Goal: Check status: Check status

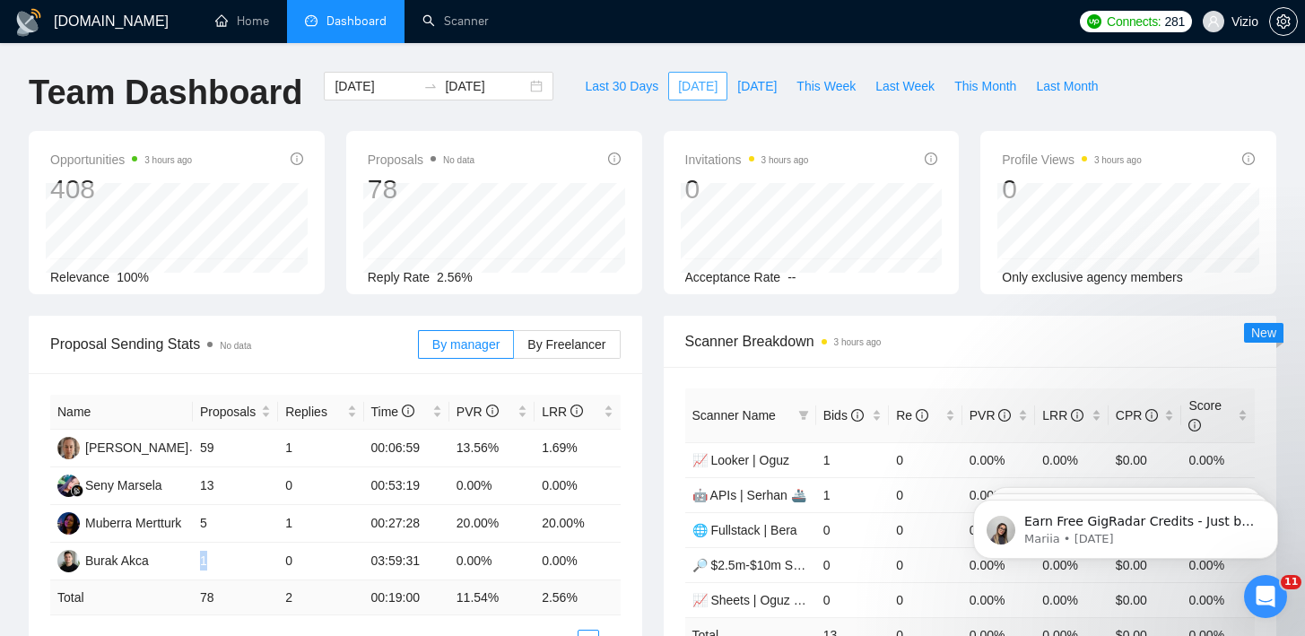
click at [688, 81] on span "[DATE]" at bounding box center [697, 86] width 39 height 20
click at [690, 84] on span "[DATE]" at bounding box center [697, 86] width 39 height 20
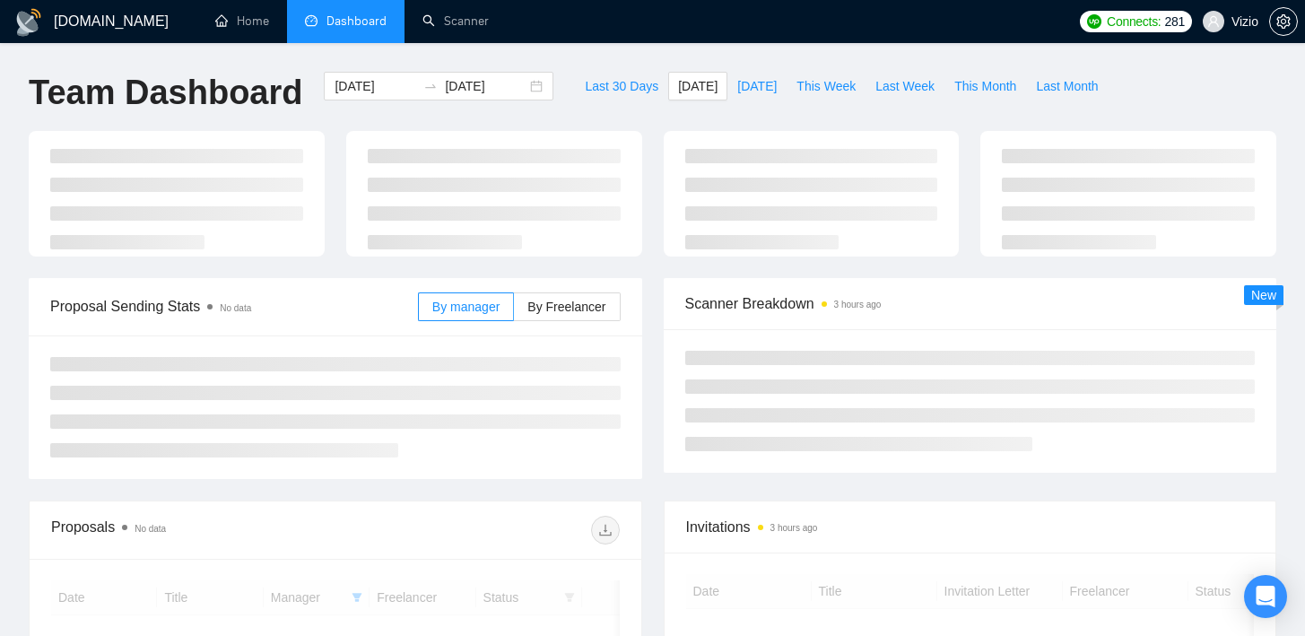
click at [629, 60] on div "[DOMAIN_NAME] Home Dashboard Scanner Connects: 281 Vizio Team Dashboard [DATE] …" at bounding box center [652, 473] width 1305 height 947
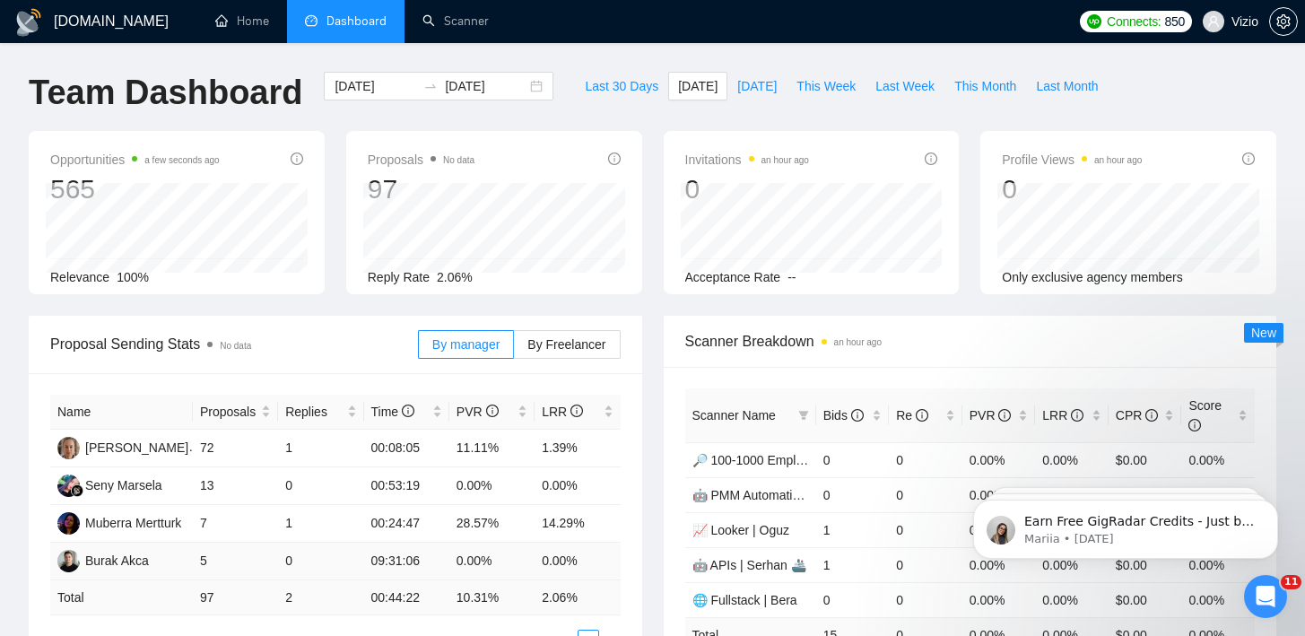
drag, startPoint x: 455, startPoint y: 553, endPoint x: 524, endPoint y: 559, distance: 69.3
click at [519, 558] on td "0.00%" at bounding box center [491, 562] width 85 height 38
click at [519, 559] on td "0.00%" at bounding box center [491, 562] width 85 height 38
drag, startPoint x: 443, startPoint y: 558, endPoint x: 525, endPoint y: 557, distance: 81.6
click at [503, 557] on tr "Burak Akca 5 0 09:31:06 0.00% 0.00%" at bounding box center [335, 562] width 570 height 38
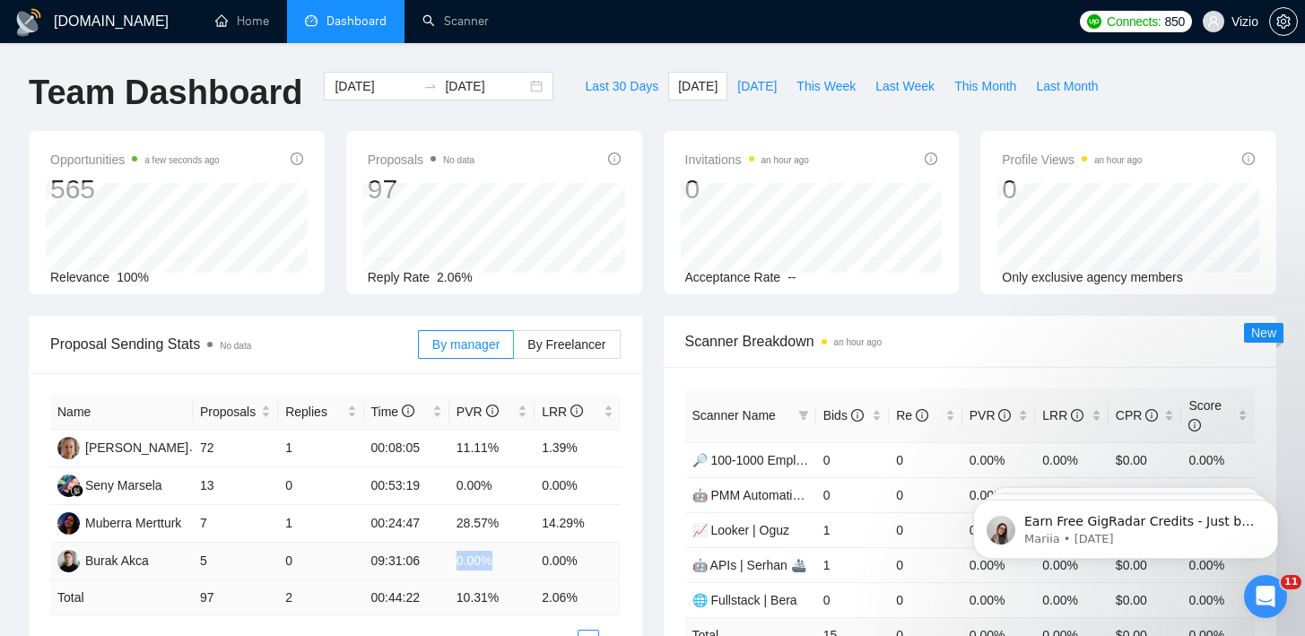
click at [509, 560] on td "0.00%" at bounding box center [491, 562] width 85 height 38
drag, startPoint x: 458, startPoint y: 564, endPoint x: 539, endPoint y: 561, distance: 80.8
click at [511, 561] on td "0.00%" at bounding box center [491, 562] width 85 height 38
click at [509, 564] on td "0.00%" at bounding box center [491, 562] width 85 height 38
click at [491, 560] on tr "Burak Akca 5 0 09:31:06 0.00% 0.00%" at bounding box center [335, 562] width 570 height 38
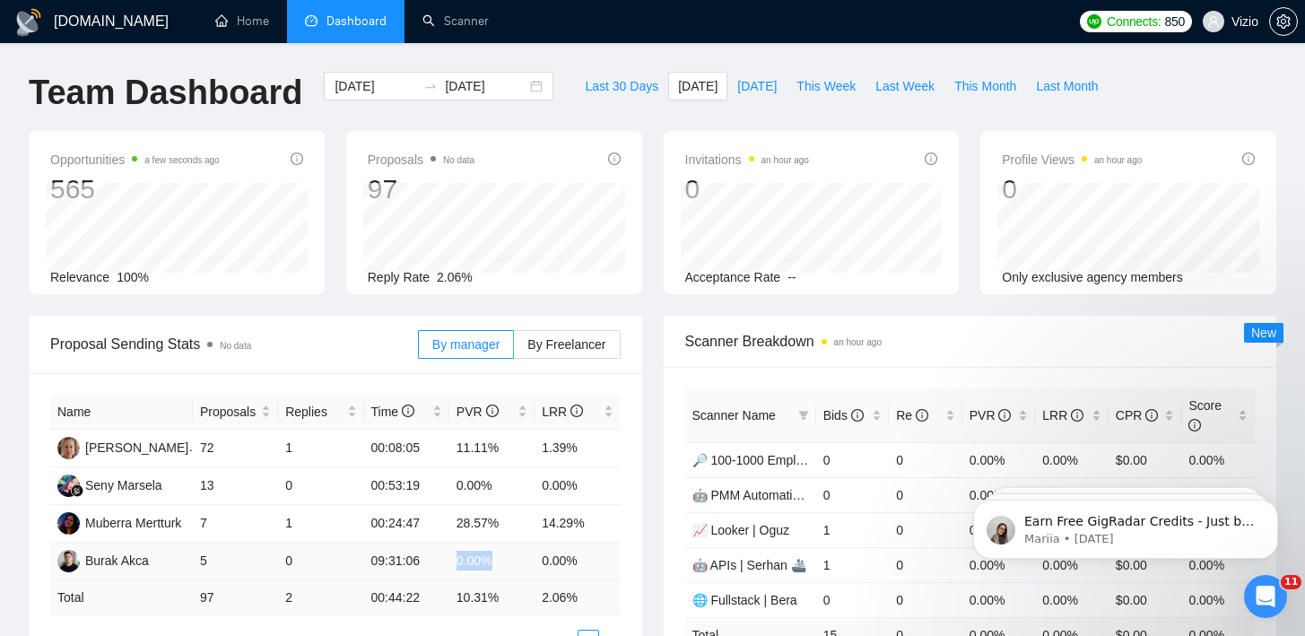
click at [504, 560] on td "0.00%" at bounding box center [491, 562] width 85 height 38
drag, startPoint x: 455, startPoint y: 517, endPoint x: 535, endPoint y: 517, distance: 79.8
click at [487, 517] on td "28.57%" at bounding box center [491, 524] width 85 height 38
click at [522, 518] on td "28.57%" at bounding box center [491, 524] width 85 height 38
click at [924, 35] on ul "Home Dashboard Scanner" at bounding box center [629, 21] width 884 height 43
